Goal: Information Seeking & Learning: Learn about a topic

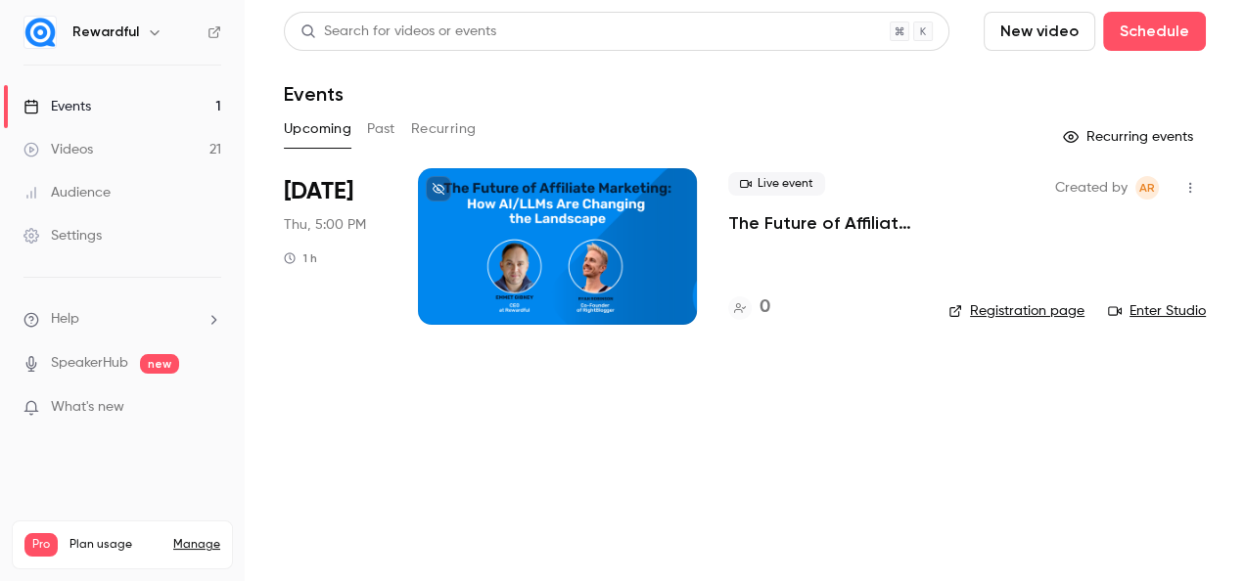
click at [319, 197] on span "[DATE]" at bounding box center [318, 191] width 69 height 31
click at [775, 224] on p "The Future of Affiliate Marketing: How AI/LLMs Are Changing the Landscape" at bounding box center [822, 222] width 189 height 23
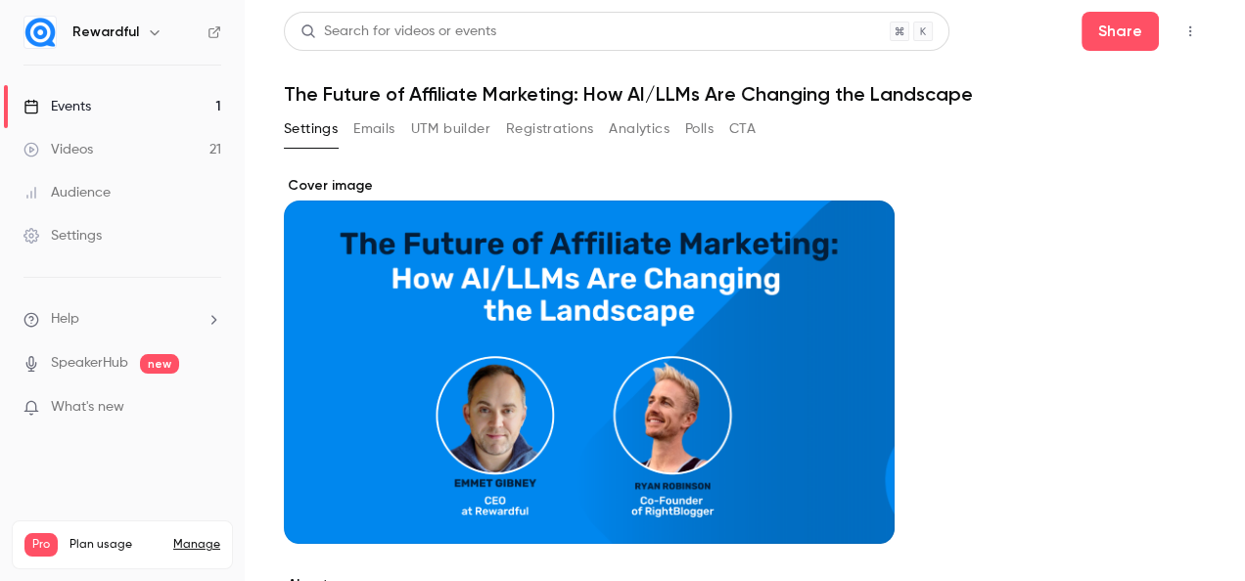
click at [328, 99] on h1 "The Future of Affiliate Marketing: How AI/LLMs Are Changing the Landscape" at bounding box center [745, 93] width 922 height 23
click at [329, 99] on h1 "The Future of Affiliate Marketing: How AI/LLMs Are Changing the Landscape" at bounding box center [745, 93] width 922 height 23
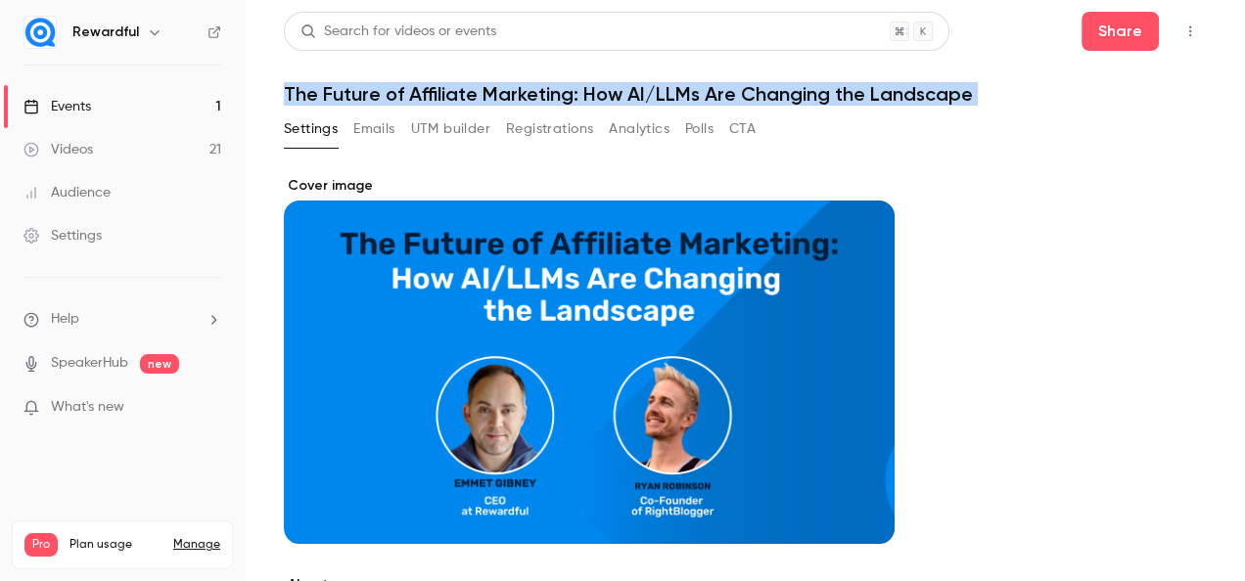
click at [329, 99] on h1 "The Future of Affiliate Marketing: How AI/LLMs Are Changing the Landscape" at bounding box center [745, 93] width 922 height 23
copy div "The Future of Affiliate Marketing: How AI/LLMs Are Changing the Landscape Setti…"
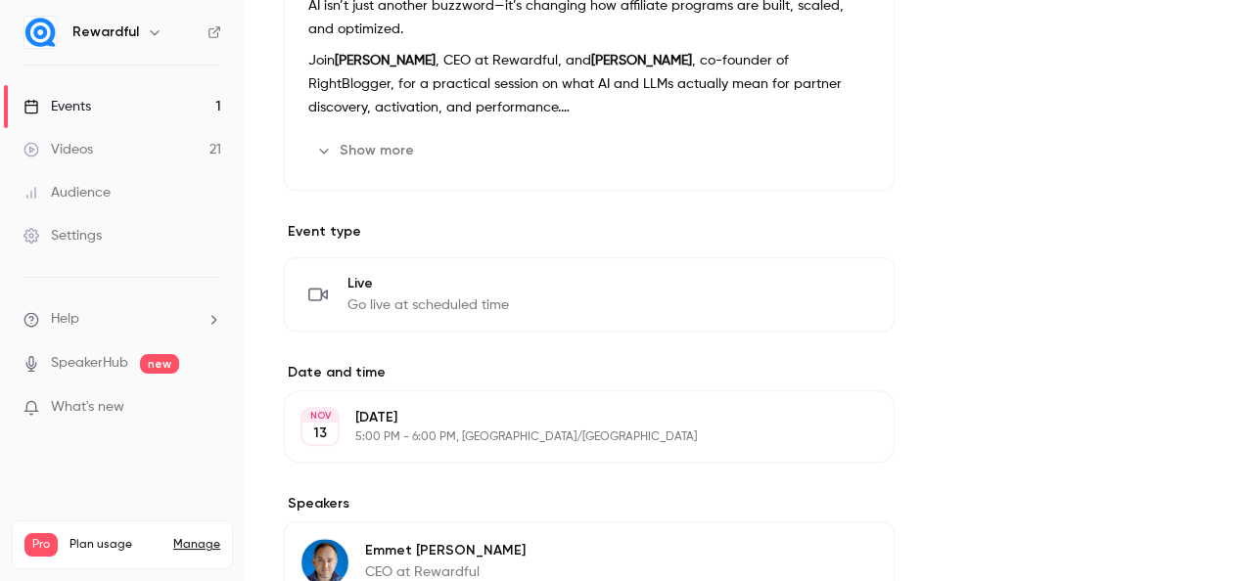
scroll to position [323, 0]
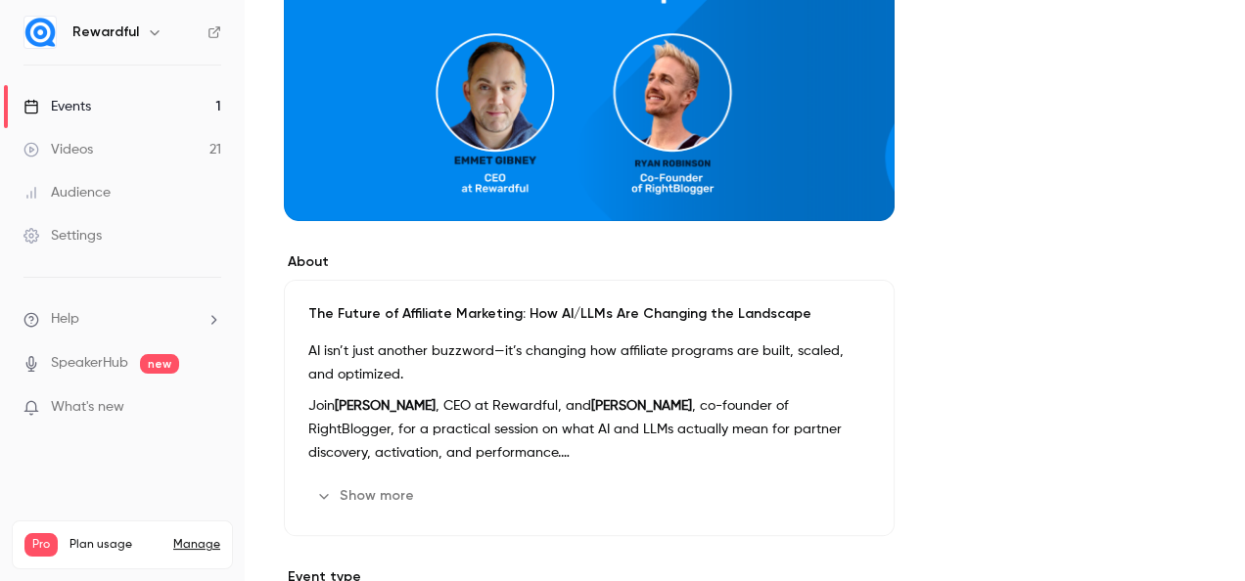
click at [201, 103] on link "Events 1" at bounding box center [122, 106] width 245 height 43
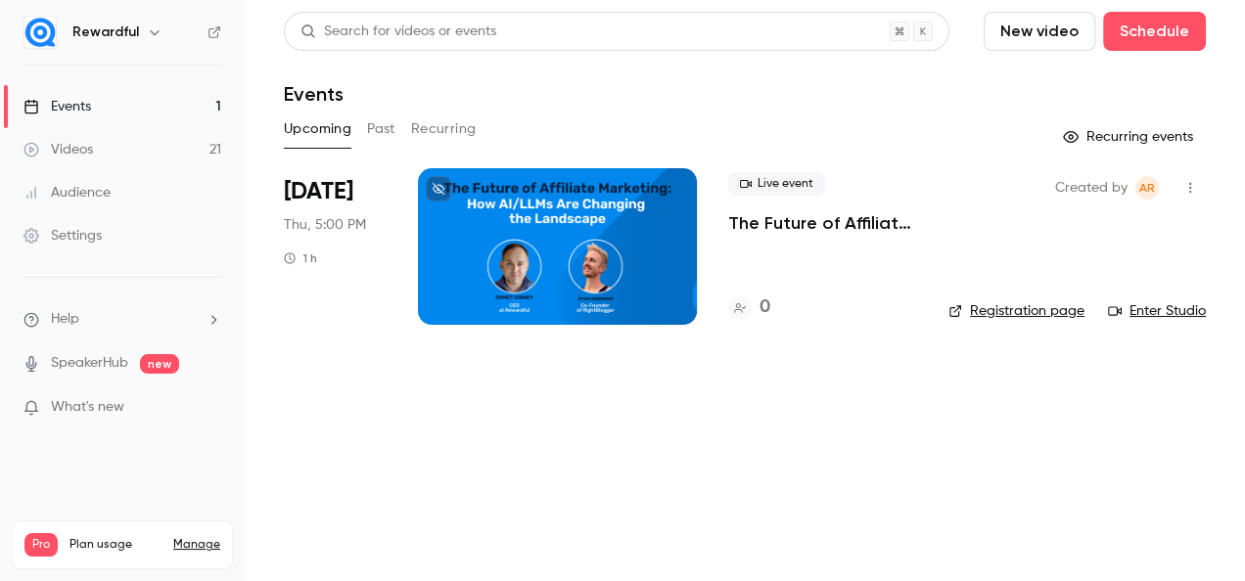
click at [991, 312] on link "Registration page" at bounding box center [1016, 311] width 136 height 20
